Goal: Find specific page/section: Find specific page/section

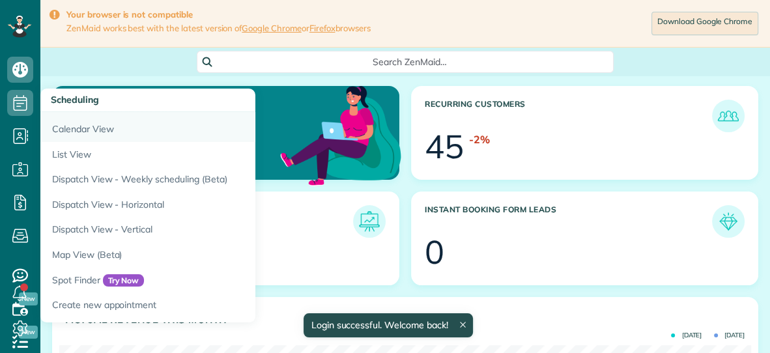
scroll to position [307, 691]
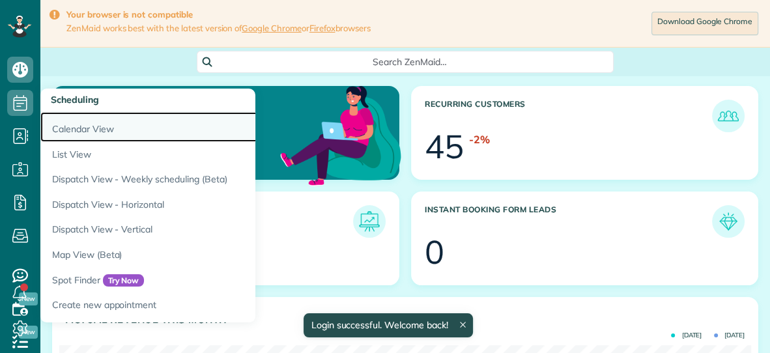
click at [77, 128] on link "Calendar View" at bounding box center [203, 127] width 326 height 30
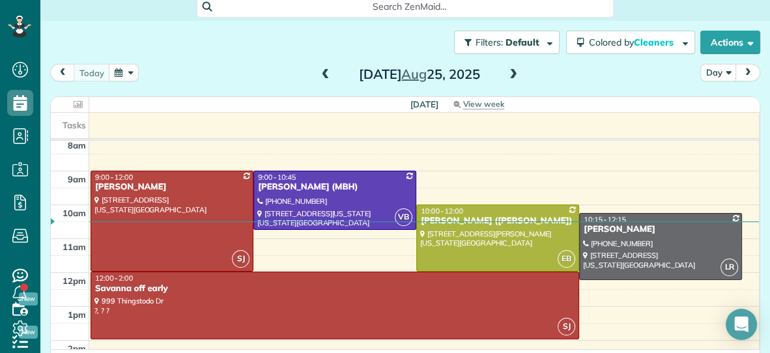
scroll to position [43, 0]
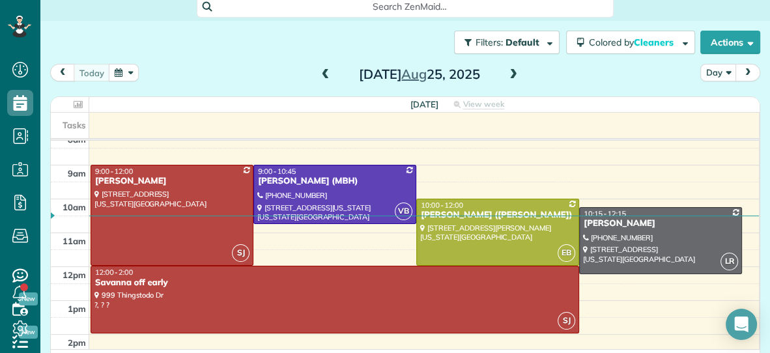
click at [515, 72] on span at bounding box center [513, 75] width 14 height 12
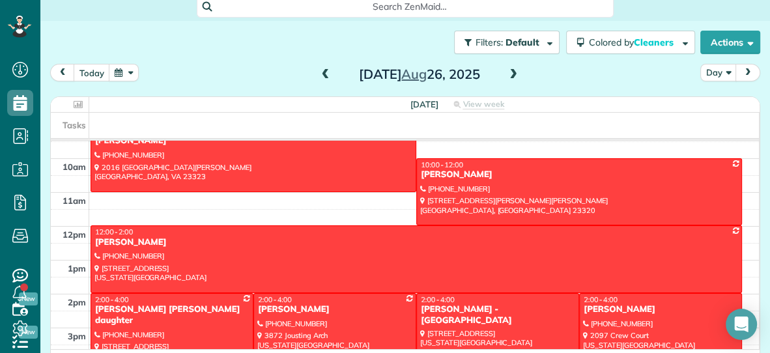
scroll to position [87, 0]
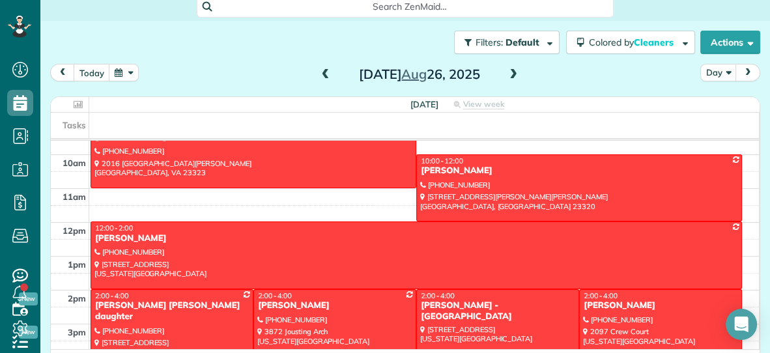
click at [515, 72] on span at bounding box center [513, 75] width 14 height 12
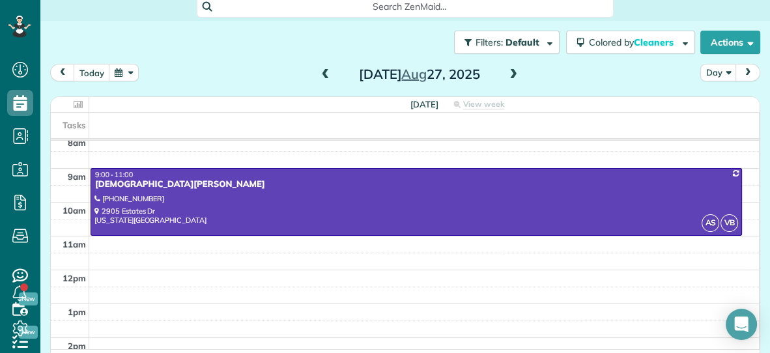
scroll to position [38, 0]
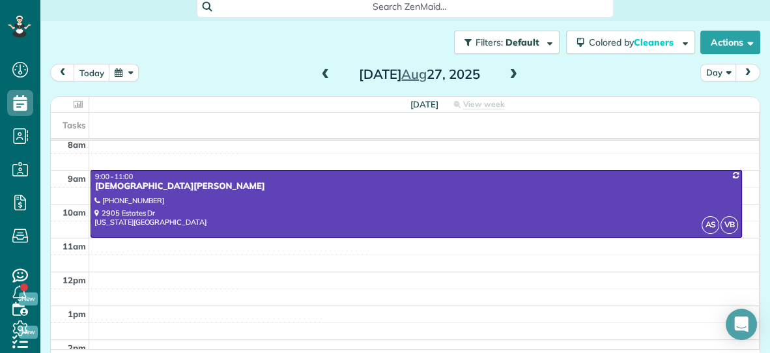
click at [515, 72] on span at bounding box center [513, 75] width 14 height 12
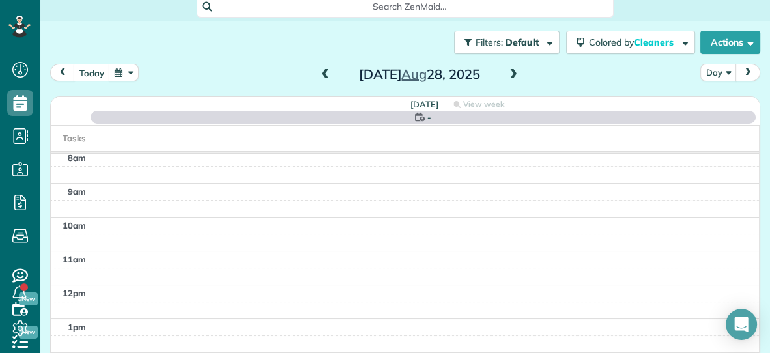
scroll to position [0, 0]
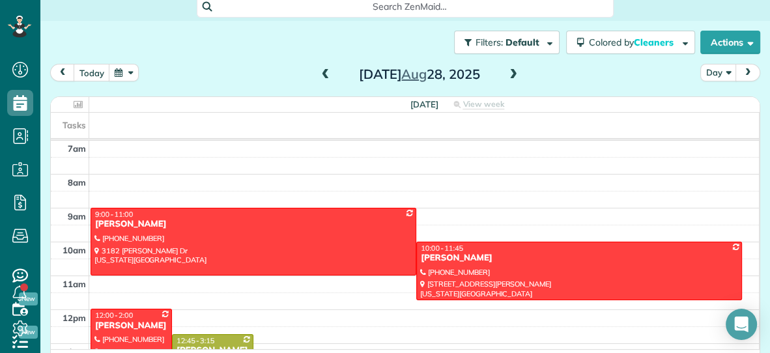
click at [330, 70] on span at bounding box center [326, 75] width 14 height 12
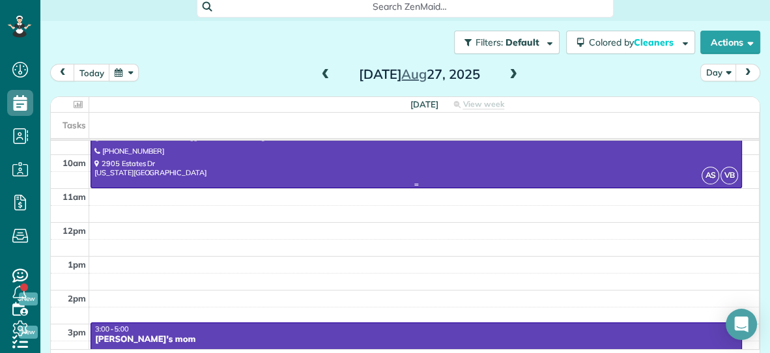
scroll to position [75, 0]
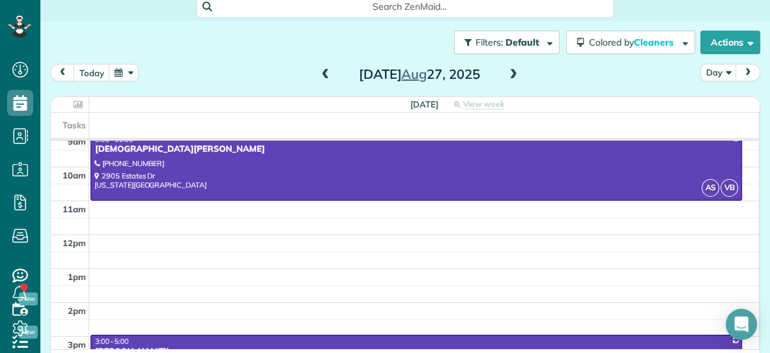
click at [514, 76] on span at bounding box center [513, 75] width 14 height 12
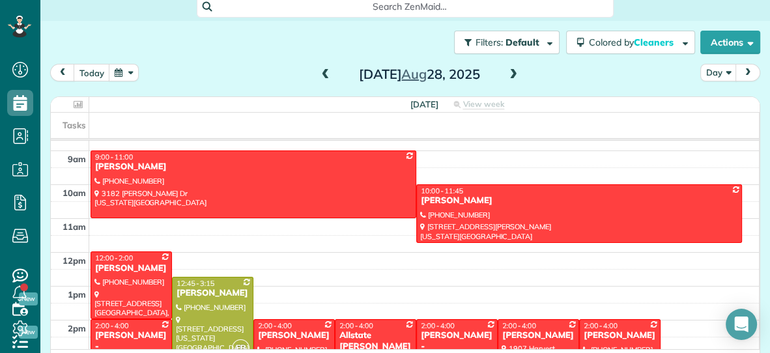
scroll to position [47, 0]
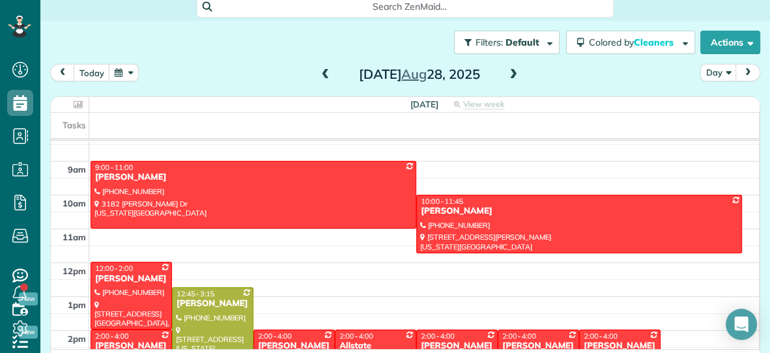
click at [512, 71] on span at bounding box center [513, 75] width 14 height 12
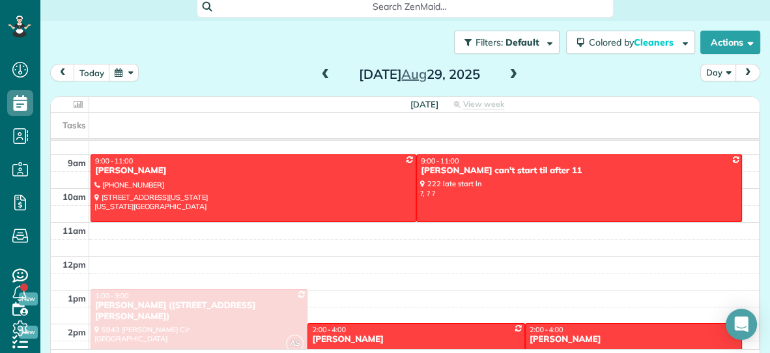
scroll to position [50, 0]
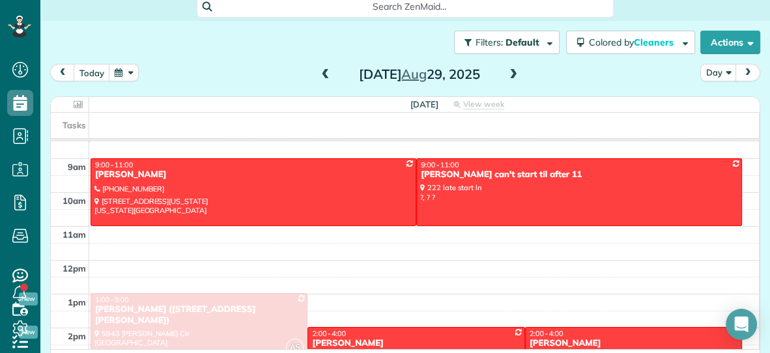
click at [323, 72] on span at bounding box center [326, 75] width 14 height 12
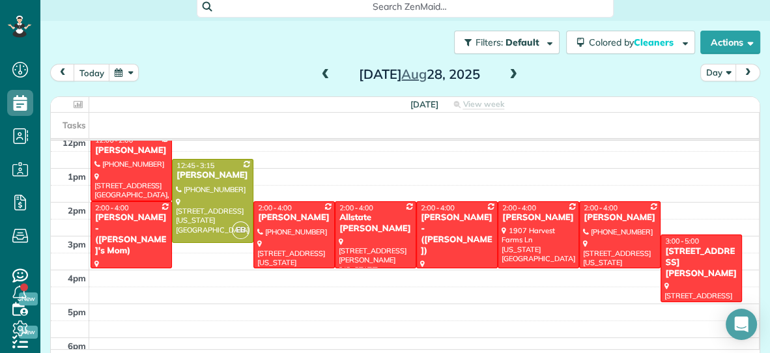
scroll to position [195, 0]
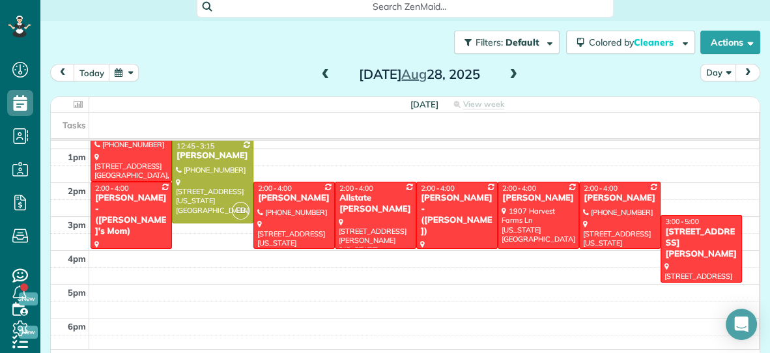
click at [513, 73] on span at bounding box center [513, 75] width 14 height 12
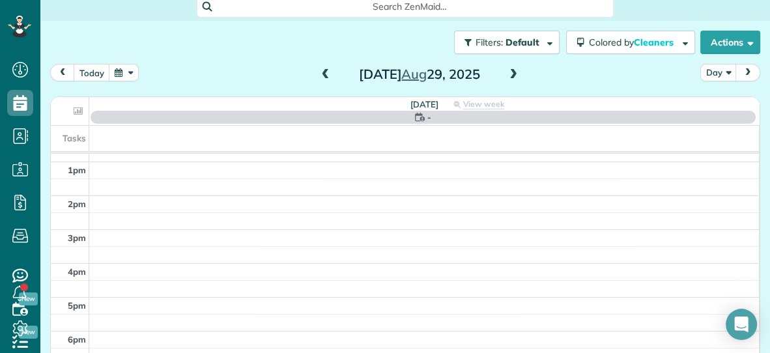
scroll to position [0, 0]
